Goal: Find specific page/section: Find specific page/section

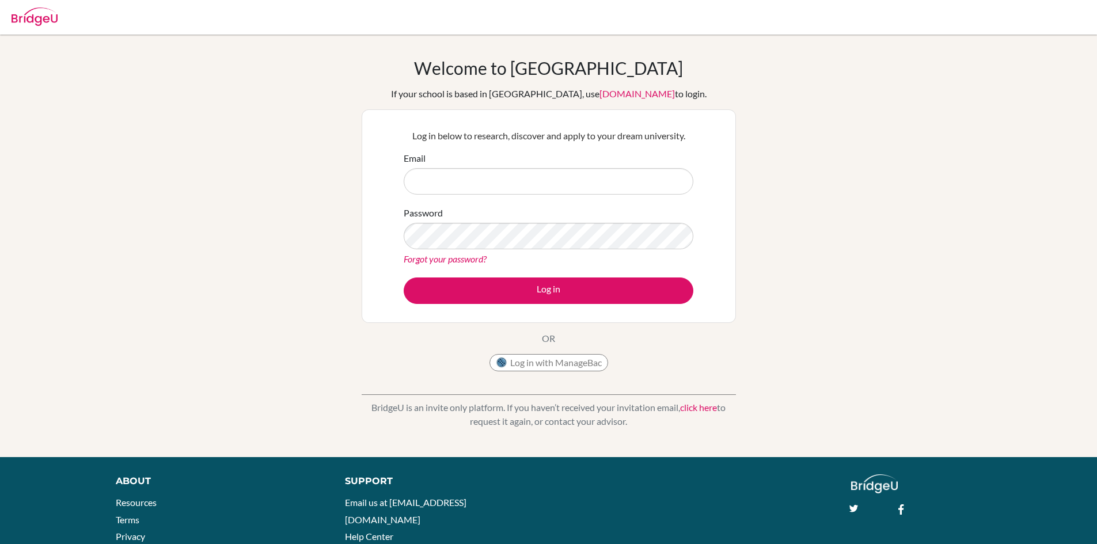
type input "[EMAIL_ADDRESS][DOMAIN_NAME]"
click at [404, 278] on button "Log in" at bounding box center [549, 291] width 290 height 26
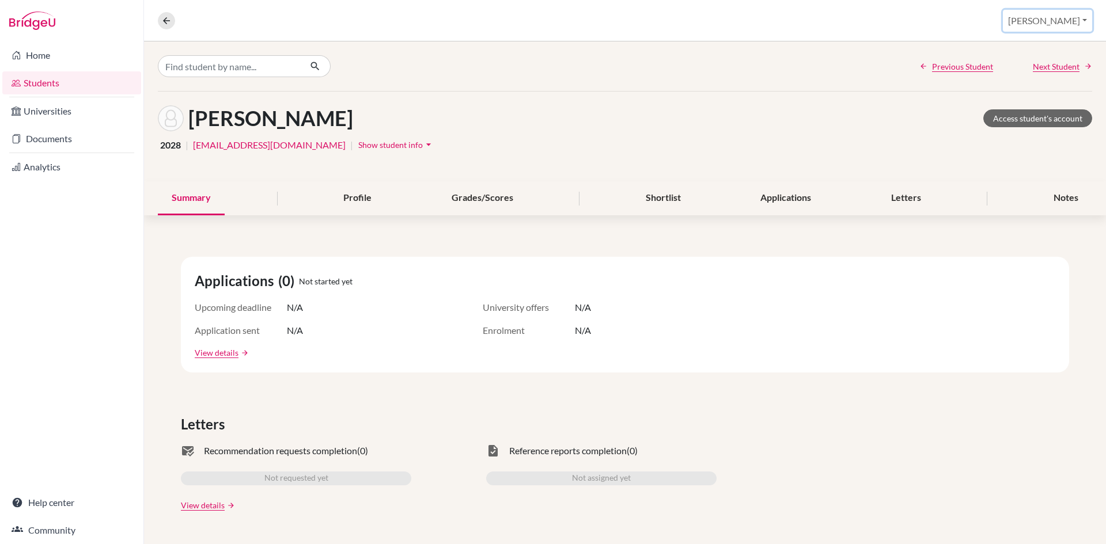
click at [1075, 20] on button "[PERSON_NAME]" at bounding box center [1047, 21] width 89 height 22
click at [1038, 66] on link "School Settings" at bounding box center [1009, 65] width 91 height 18
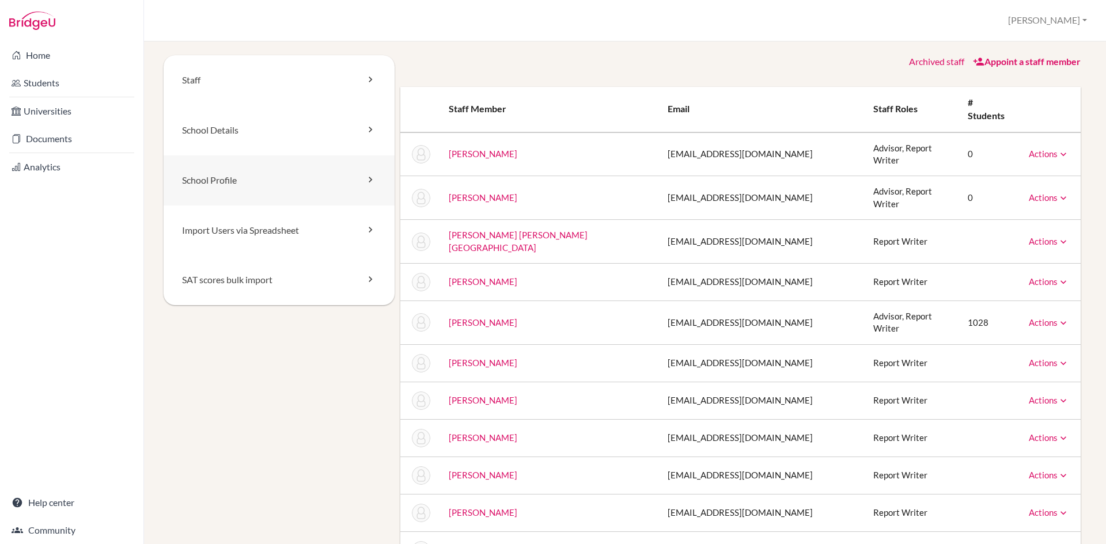
click at [248, 185] on link "School Profile" at bounding box center [279, 181] width 231 height 50
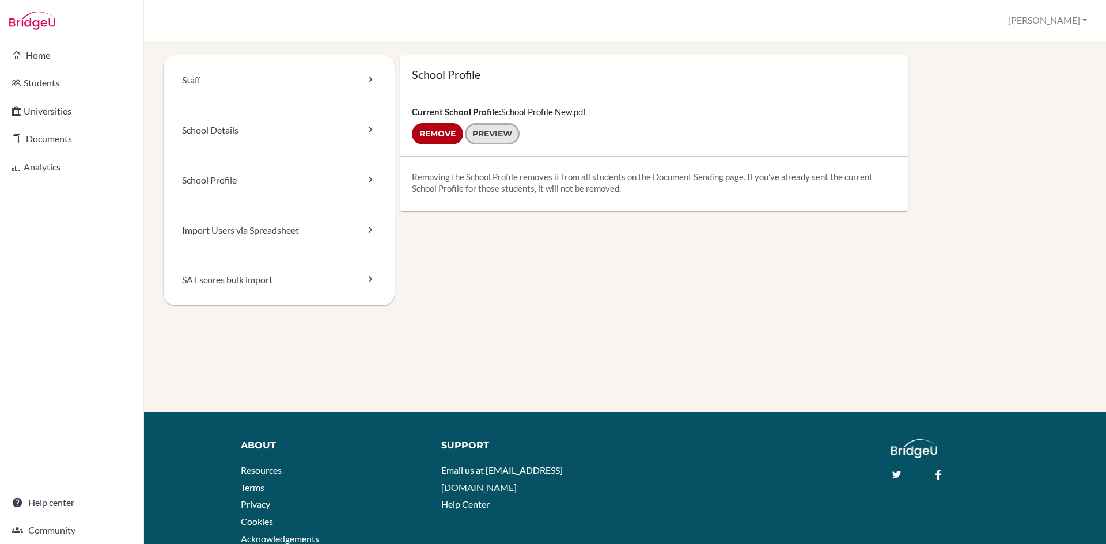
click at [484, 138] on link "Preview" at bounding box center [492, 133] width 55 height 21
click at [479, 134] on link "Preview" at bounding box center [492, 133] width 55 height 21
